Goal: Information Seeking & Learning: Find specific page/section

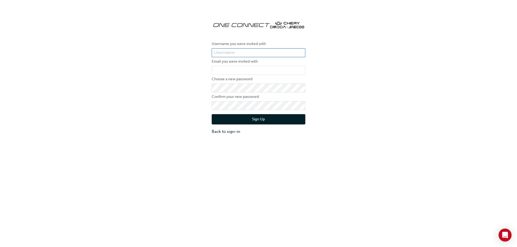
click at [238, 53] on input "text" at bounding box center [259, 52] width 94 height 9
type input "OJAU364"
click at [232, 70] on input "email" at bounding box center [259, 70] width 94 height 9
click at [224, 71] on input "email" at bounding box center [259, 70] width 94 height 9
click at [228, 116] on button "Sign Up" at bounding box center [259, 119] width 94 height 10
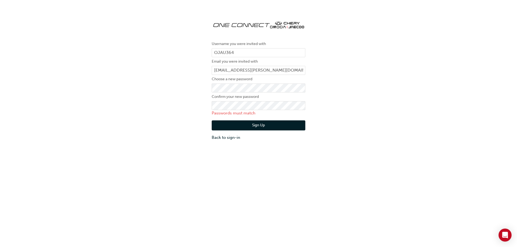
click at [247, 124] on button "Sign Up" at bounding box center [259, 126] width 94 height 10
click at [221, 124] on button "Sign Up" at bounding box center [259, 126] width 94 height 10
click at [254, 127] on button "Sign Up" at bounding box center [259, 126] width 94 height 10
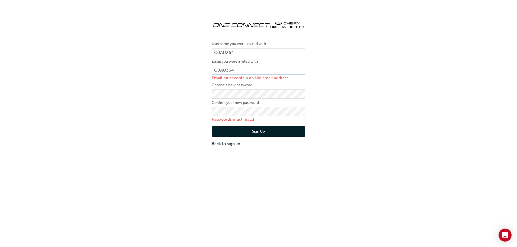
click at [244, 72] on input "OJAU364" at bounding box center [259, 70] width 94 height 9
click at [234, 52] on input "OJAU364" at bounding box center [259, 52] width 94 height 9
click at [236, 67] on input "OJAU364" at bounding box center [259, 70] width 94 height 9
click at [242, 69] on input "OJAU364" at bounding box center [259, 70] width 94 height 9
click at [241, 70] on input "OJAU364" at bounding box center [259, 70] width 94 height 9
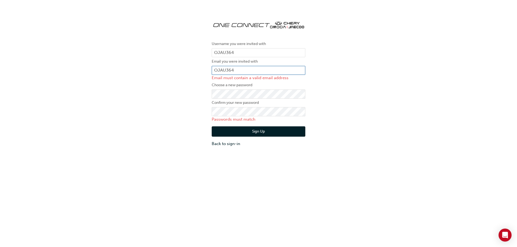
drag, startPoint x: 241, startPoint y: 70, endPoint x: 236, endPoint y: 70, distance: 5.4
click at [241, 70] on input "OJAU364" at bounding box center [259, 70] width 94 height 9
type input "[EMAIL_ADDRESS][DOMAIN_NAME]"
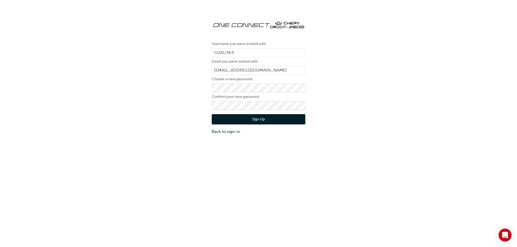
click at [252, 121] on button "Sign Up" at bounding box center [259, 119] width 94 height 10
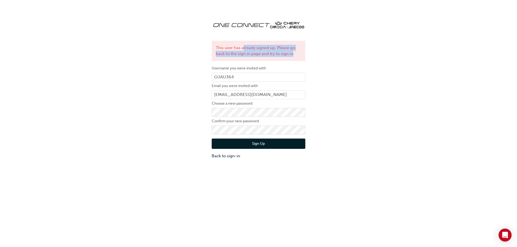
drag, startPoint x: 243, startPoint y: 47, endPoint x: 295, endPoint y: 56, distance: 52.6
click at [295, 56] on div "This user has already signed up. Please go back to the sign in page and try to …" at bounding box center [259, 51] width 94 height 20
click at [231, 157] on link "Back to sign-in" at bounding box center [259, 156] width 94 height 6
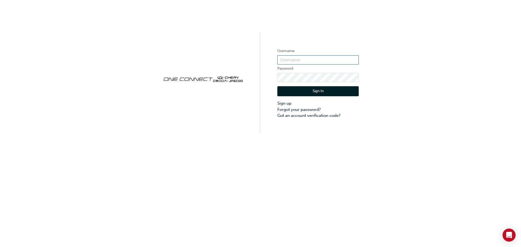
type input "OJAU364"
click at [287, 59] on input "OJAU364" at bounding box center [318, 59] width 81 height 9
click at [300, 93] on button "Sign In" at bounding box center [318, 91] width 81 height 10
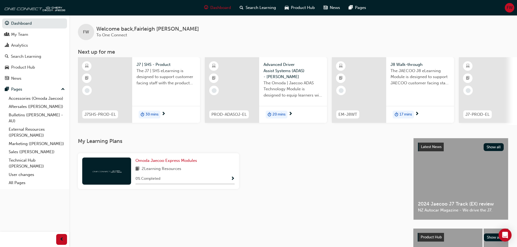
click at [29, 107] on link "Aftersales ([PERSON_NAME])" at bounding box center [37, 107] width 61 height 8
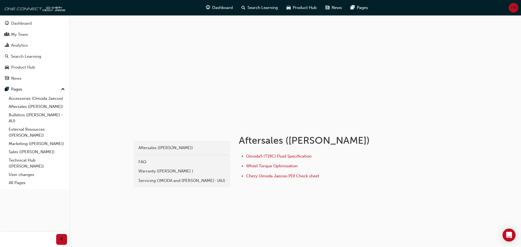
click at [33, 99] on link "Accessories (Omoda Jaecoo)" at bounding box center [37, 98] width 61 height 8
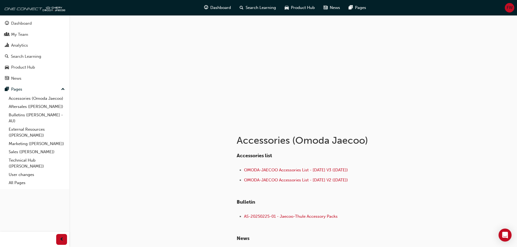
click at [33, 116] on link "Bulletins ([PERSON_NAME] - AU)" at bounding box center [37, 118] width 61 height 14
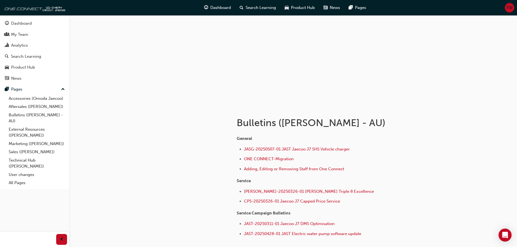
scroll to position [27, 0]
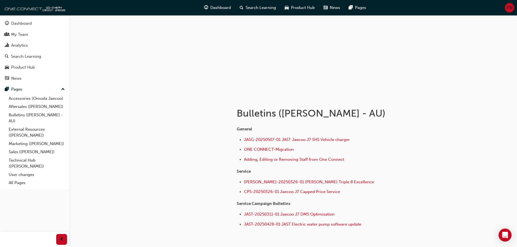
click at [33, 144] on link "Marketing (Omoda Jaecoo)" at bounding box center [37, 144] width 61 height 8
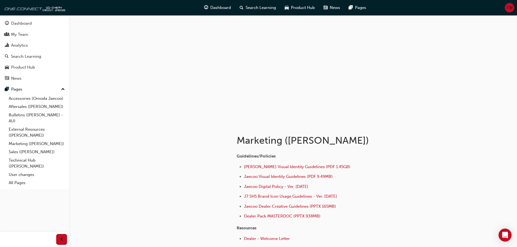
click at [32, 153] on link "Sales (Omoda Jaecoo)" at bounding box center [37, 152] width 61 height 8
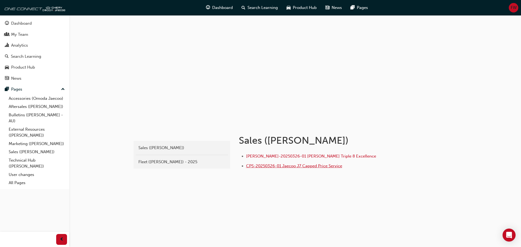
click at [300, 167] on span "CPS-20250326-01 Jaecoo J7 Capped Price Service" at bounding box center [294, 166] width 96 height 5
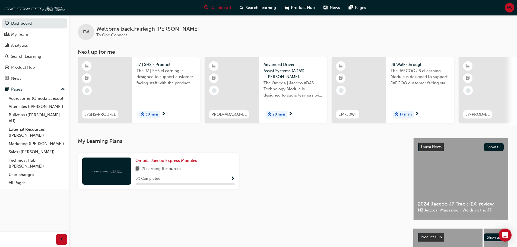
click at [18, 152] on link "Sales ([PERSON_NAME])" at bounding box center [37, 152] width 61 height 8
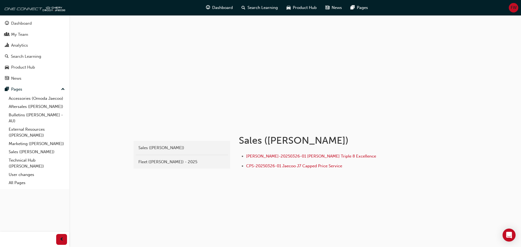
click at [172, 161] on div "Fleet ([PERSON_NAME]) - 2025" at bounding box center [181, 162] width 87 height 6
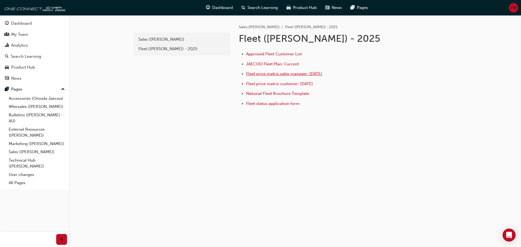
click at [269, 75] on span "Fleet price matrix sales manager: July 2025" at bounding box center [284, 73] width 76 height 5
